Goal: Task Accomplishment & Management: Complete application form

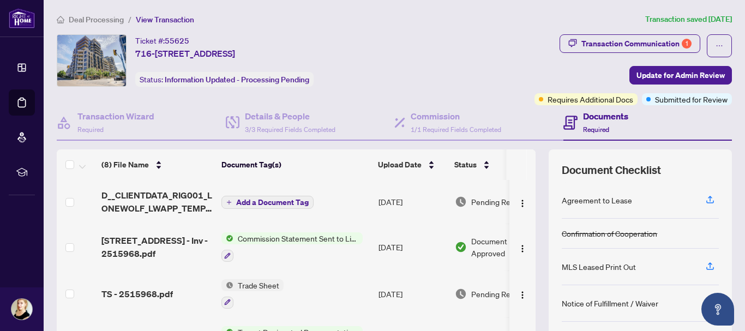
click at [112, 20] on span "Deal Processing" at bounding box center [96, 20] width 55 height 10
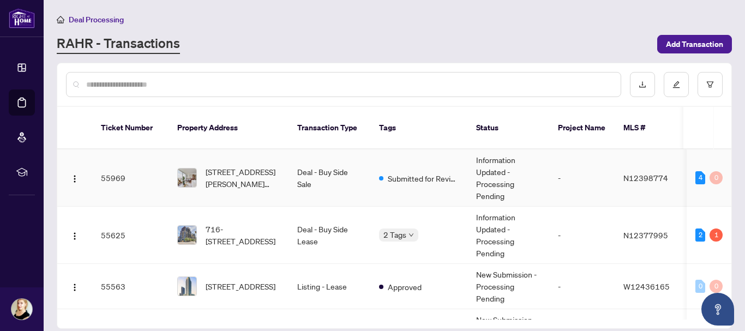
click at [250, 166] on span "[STREET_ADDRESS][PERSON_NAME][PERSON_NAME]" at bounding box center [243, 178] width 74 height 24
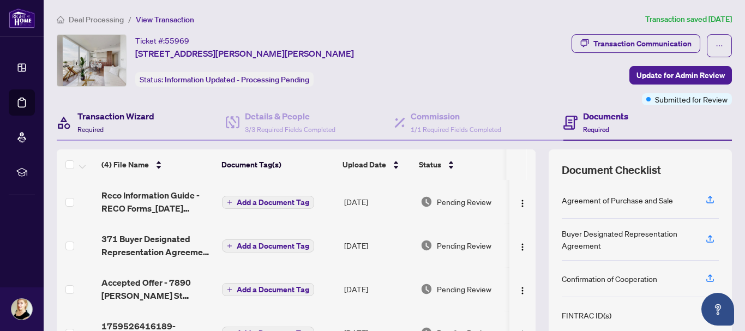
click at [139, 123] on div "Transaction Wizard Required" at bounding box center [115, 123] width 77 height 26
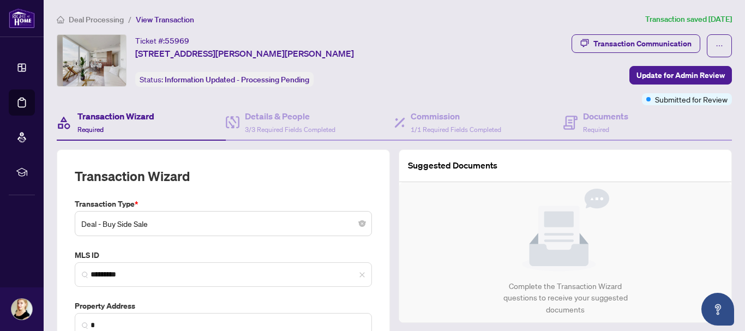
type input "**********"
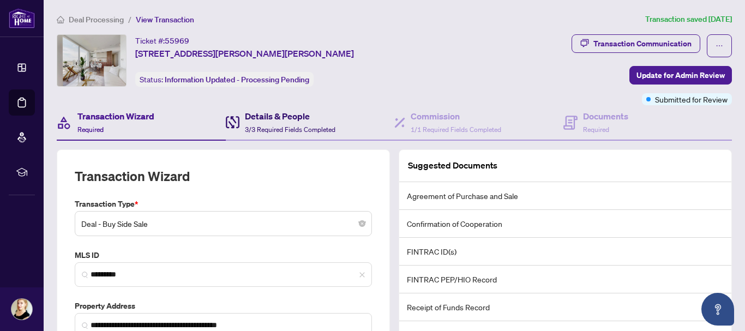
click at [275, 125] on span "3/3 Required Fields Completed" at bounding box center [290, 129] width 91 height 8
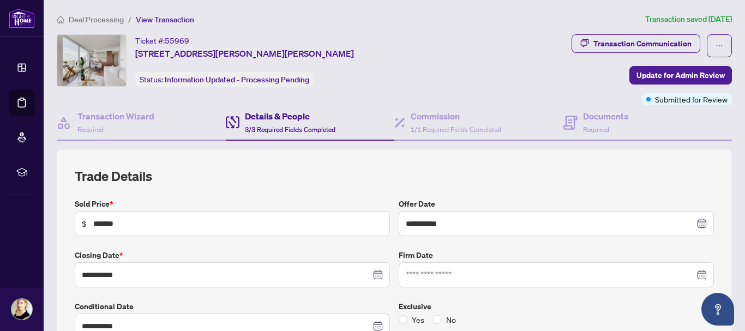
type input "**********"
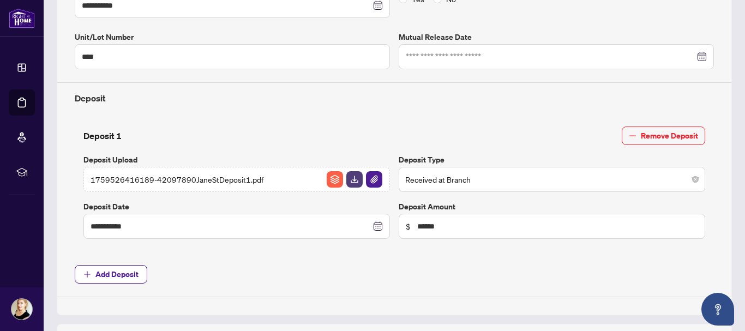
scroll to position [327, 0]
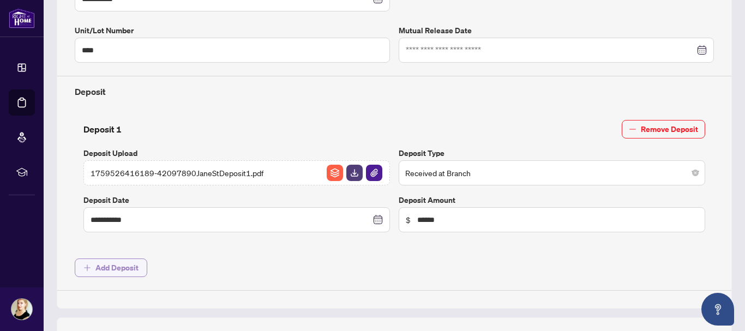
click at [137, 267] on span "Add Deposit" at bounding box center [116, 267] width 43 height 17
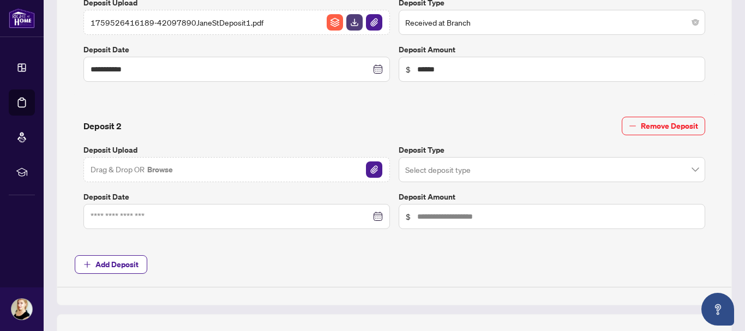
scroll to position [491, 0]
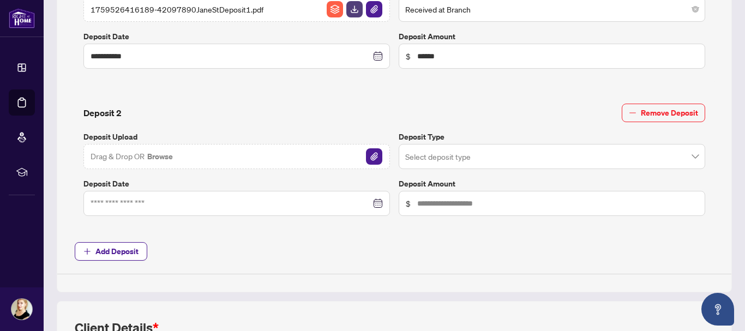
click at [256, 161] on div "Drag & Drop OR Browse" at bounding box center [236, 156] width 307 height 25
click at [383, 153] on div "Drag & Drop OR Browse" at bounding box center [236, 156] width 307 height 25
click at [374, 156] on img "button" at bounding box center [374, 156] width 16 height 16
click at [422, 152] on input "search" at bounding box center [547, 158] width 284 height 24
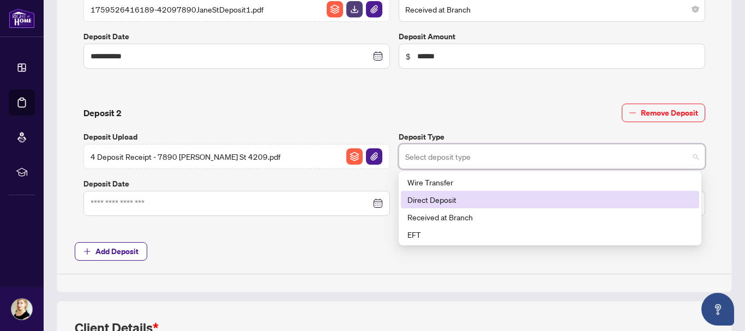
drag, startPoint x: 430, startPoint y: 200, endPoint x: 371, endPoint y: 205, distance: 59.7
click at [430, 200] on div "Direct Deposit" at bounding box center [550, 200] width 285 height 12
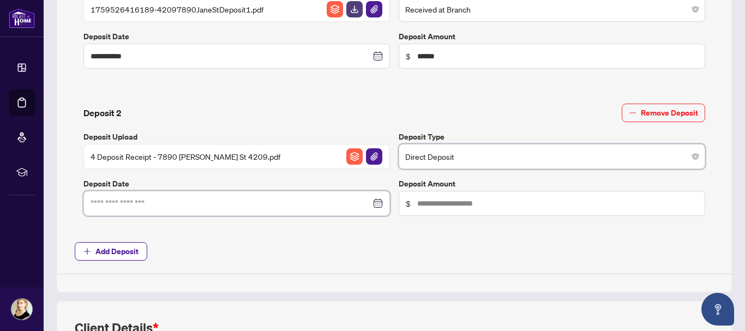
click at [311, 206] on input at bounding box center [231, 203] width 280 height 12
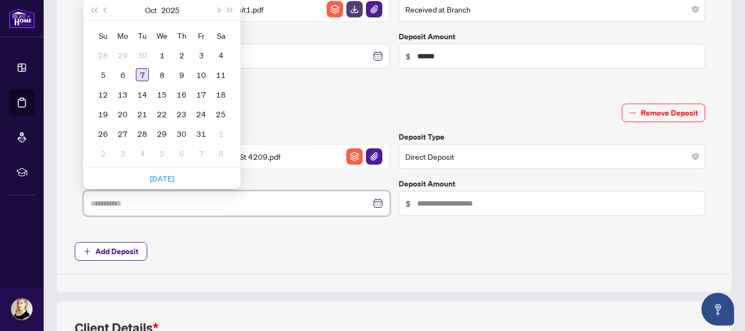
type input "**********"
click at [140, 70] on div "7" at bounding box center [142, 74] width 13 height 13
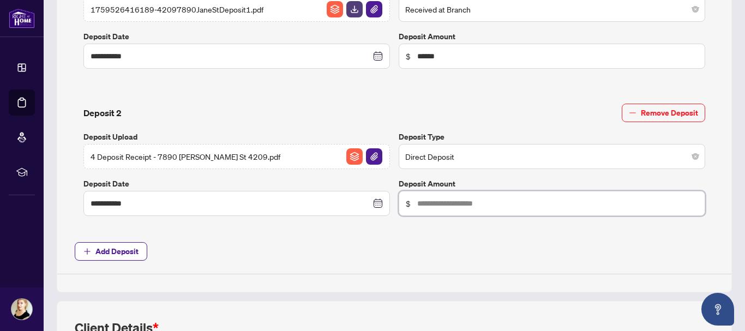
click at [417, 199] on input "text" at bounding box center [557, 203] width 281 height 12
type input "******"
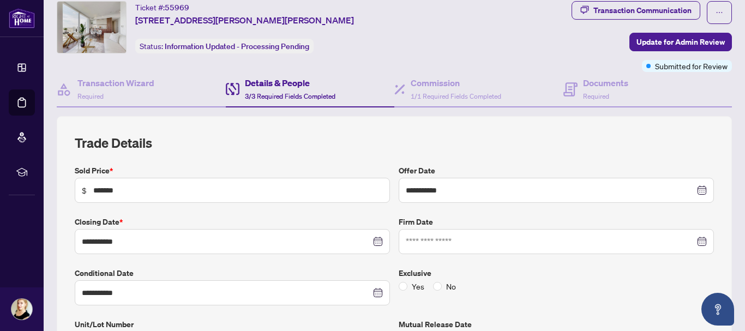
scroll to position [0, 0]
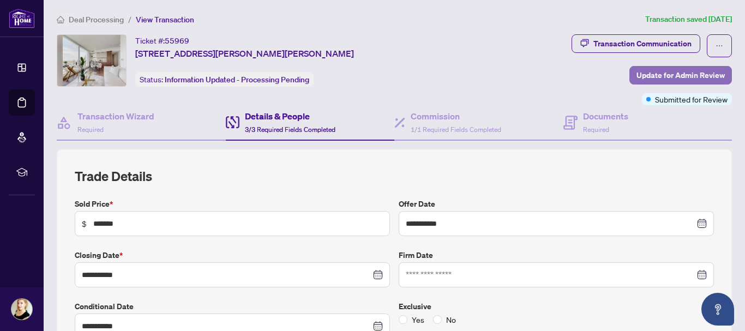
click at [637, 77] on span "Update for Admin Review" at bounding box center [681, 75] width 88 height 17
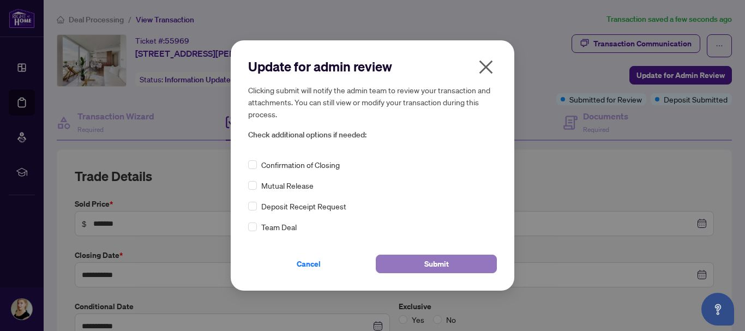
click at [438, 256] on span "Submit" at bounding box center [436, 263] width 25 height 17
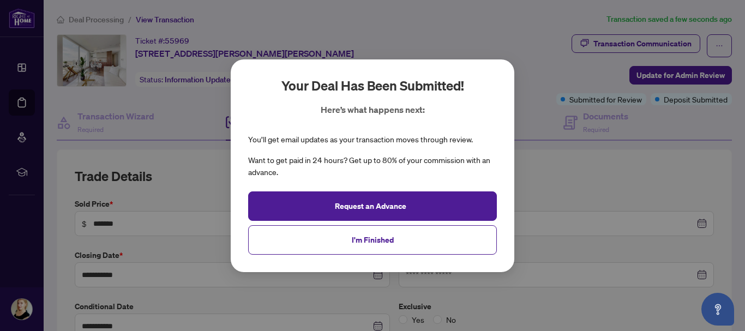
click at [96, 20] on div "Your deal has been submitted! Here’s what happens next: You’ll get email update…" at bounding box center [372, 165] width 745 height 331
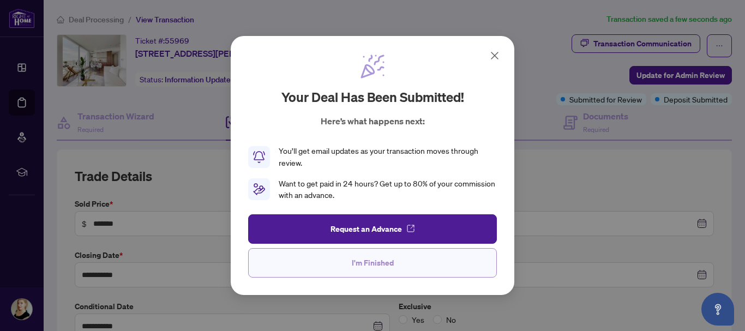
click at [357, 263] on span "I'm Finished" at bounding box center [373, 262] width 42 height 17
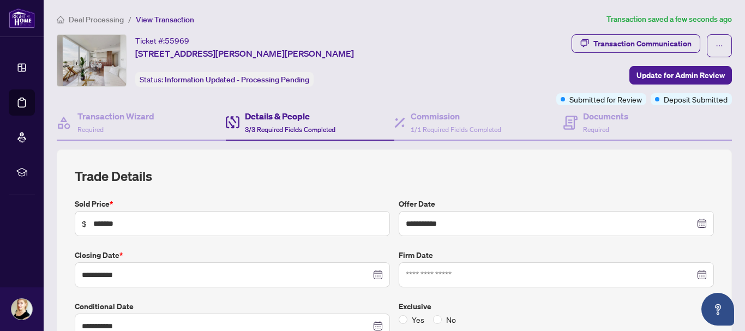
click at [106, 24] on li "Deal Processing" at bounding box center [90, 19] width 67 height 13
click at [109, 22] on span "Deal Processing" at bounding box center [96, 20] width 55 height 10
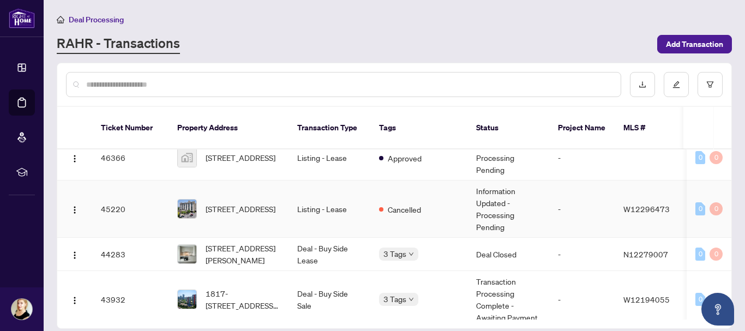
scroll to position [491, 0]
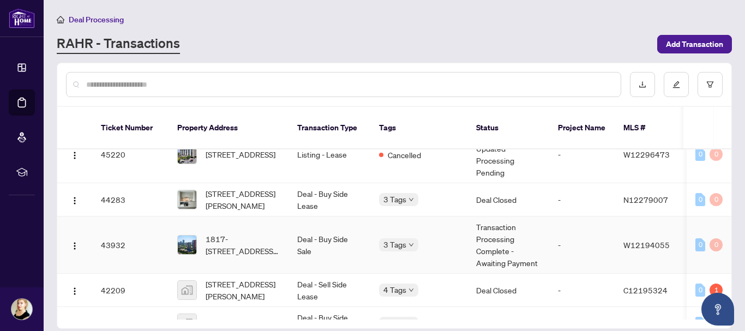
click at [331, 244] on td "Deal - Buy Side Sale" at bounding box center [330, 245] width 82 height 57
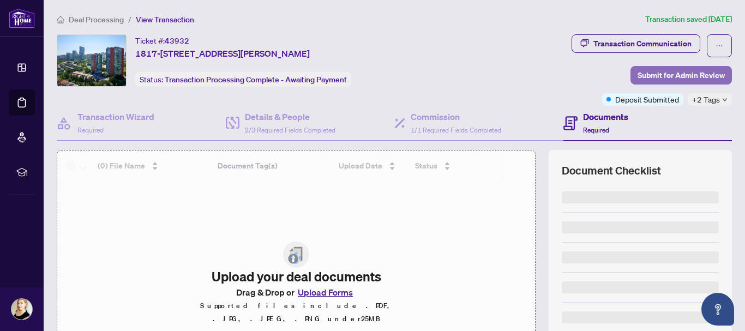
click at [645, 72] on span "Submit for Admin Review" at bounding box center [681, 75] width 87 height 17
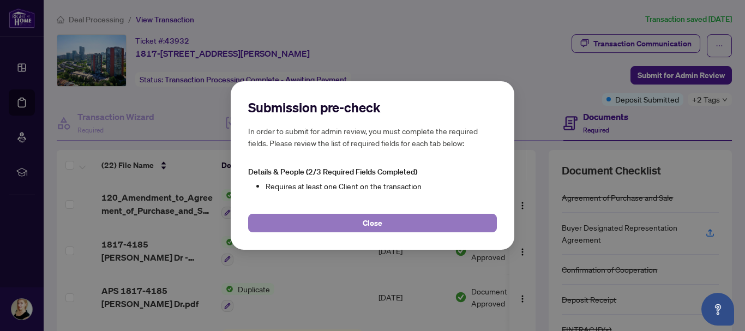
click at [389, 224] on button "Close" at bounding box center [372, 223] width 249 height 19
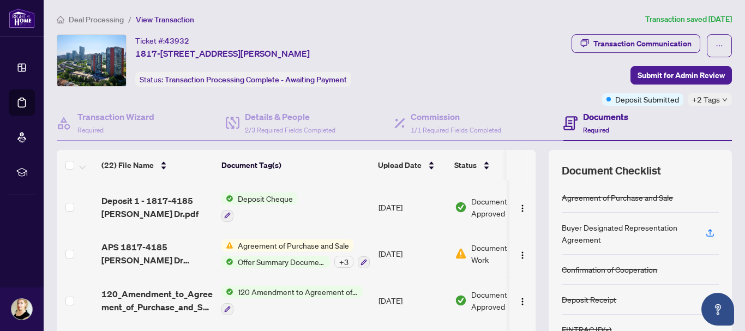
scroll to position [840, 0]
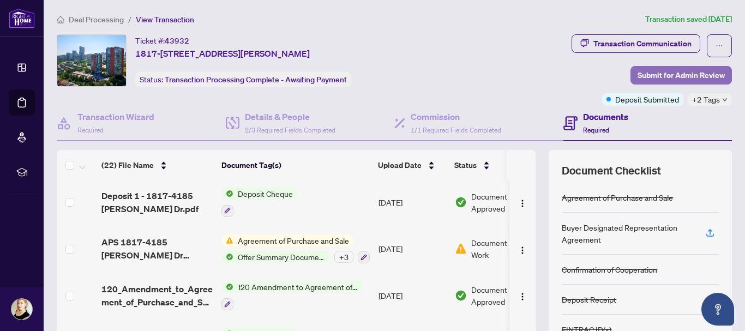
click at [706, 76] on span "Submit for Admin Review" at bounding box center [681, 75] width 87 height 17
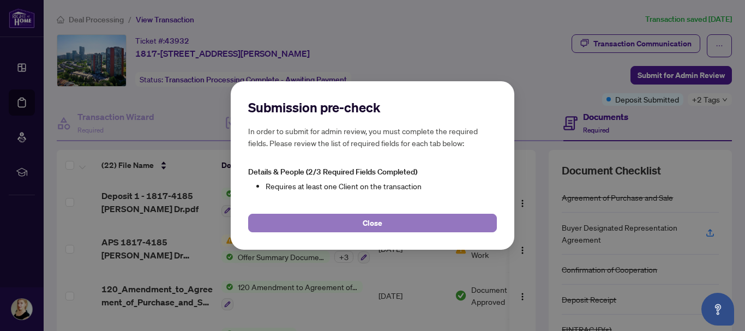
click at [350, 222] on button "Close" at bounding box center [372, 223] width 249 height 19
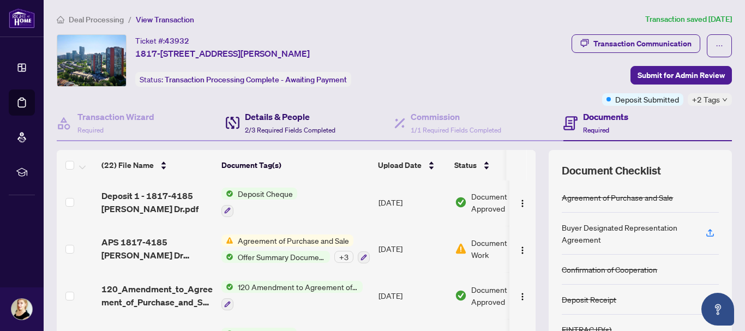
click at [308, 130] on span "2/3 Required Fields Completed" at bounding box center [290, 130] width 91 height 8
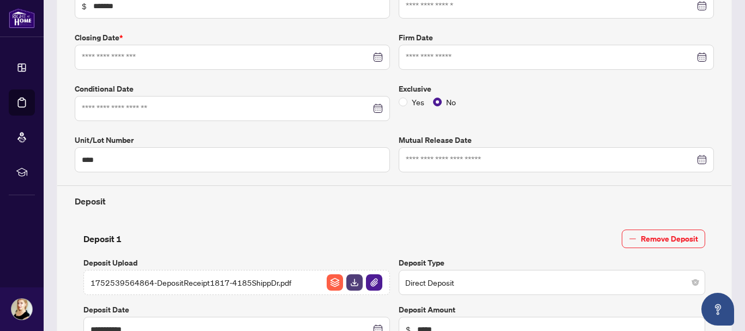
type input "**********"
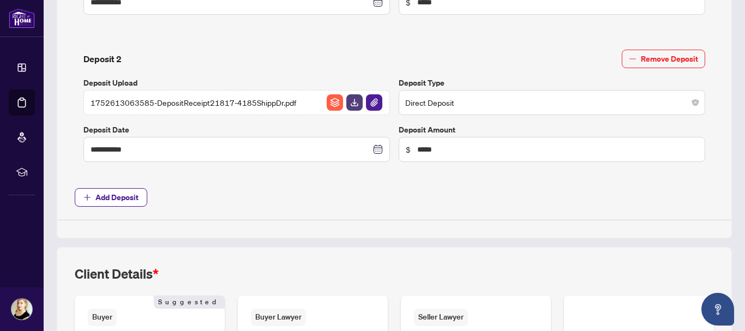
scroll to position [732, 0]
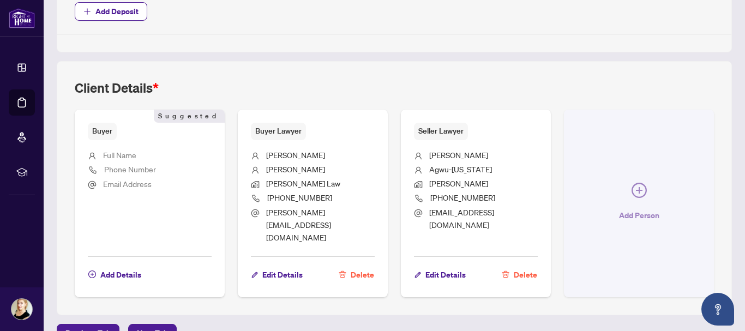
click at [619, 207] on span "Add Person" at bounding box center [639, 215] width 40 height 17
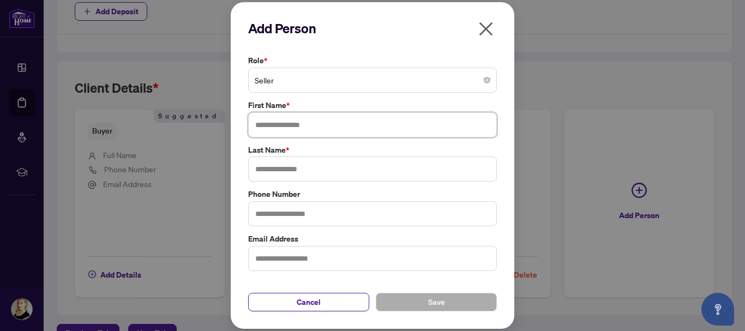
click at [314, 125] on input "text" at bounding box center [372, 124] width 249 height 25
type input "****"
click at [323, 173] on input "text" at bounding box center [372, 169] width 249 height 25
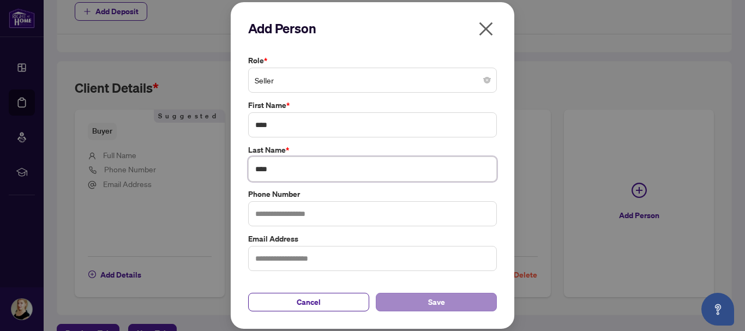
type input "****"
click at [428, 308] on span "Save" at bounding box center [436, 301] width 17 height 17
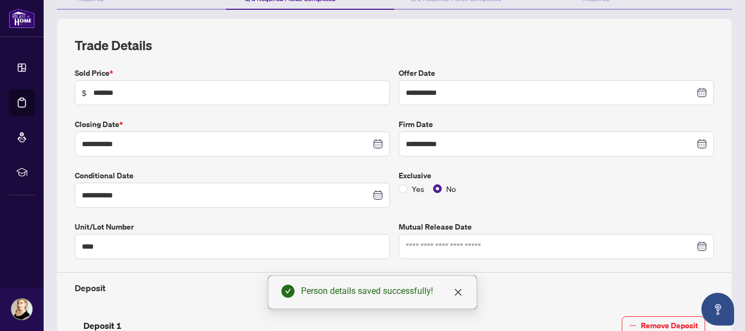
scroll to position [0, 0]
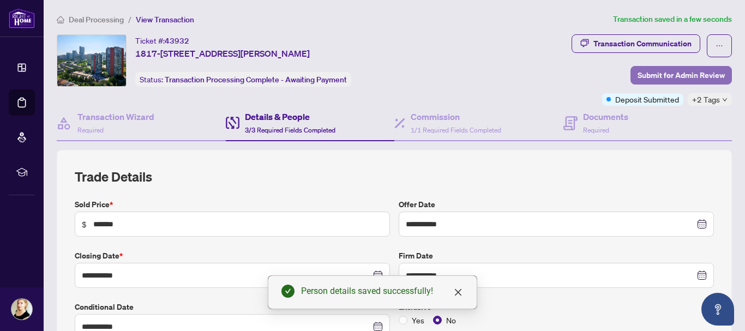
click at [667, 71] on span "Submit for Admin Review" at bounding box center [681, 75] width 87 height 17
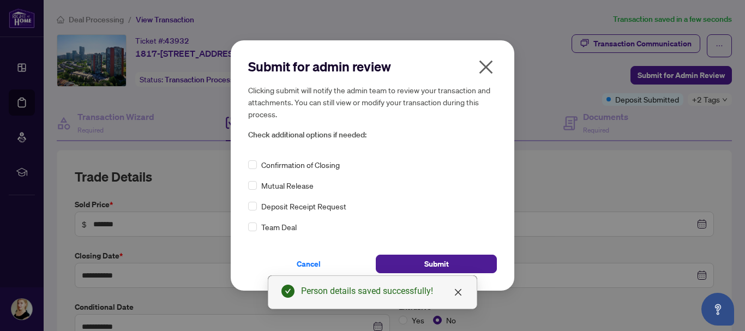
click at [300, 161] on span "Confirmation of Closing" at bounding box center [300, 165] width 79 height 12
click at [395, 263] on button "Submit" at bounding box center [436, 264] width 121 height 19
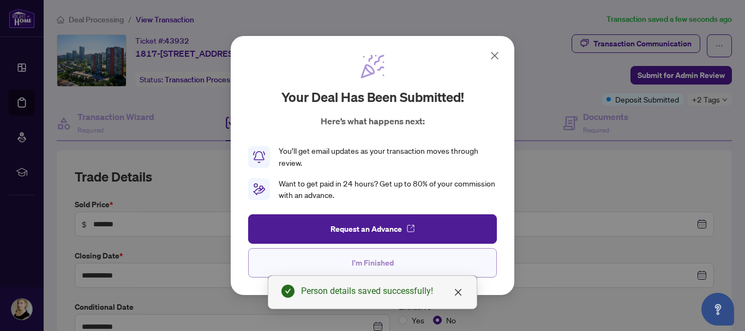
click at [398, 254] on button "I'm Finished" at bounding box center [372, 262] width 249 height 29
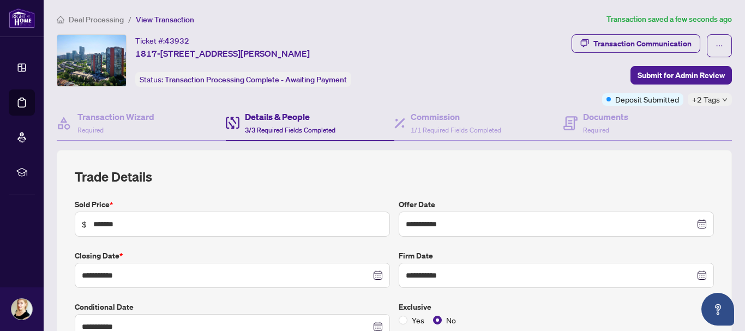
click at [91, 10] on main "**********" at bounding box center [395, 165] width 702 height 331
click at [92, 17] on span "Deal Processing" at bounding box center [96, 20] width 55 height 10
